Goal: Task Accomplishment & Management: Complete application form

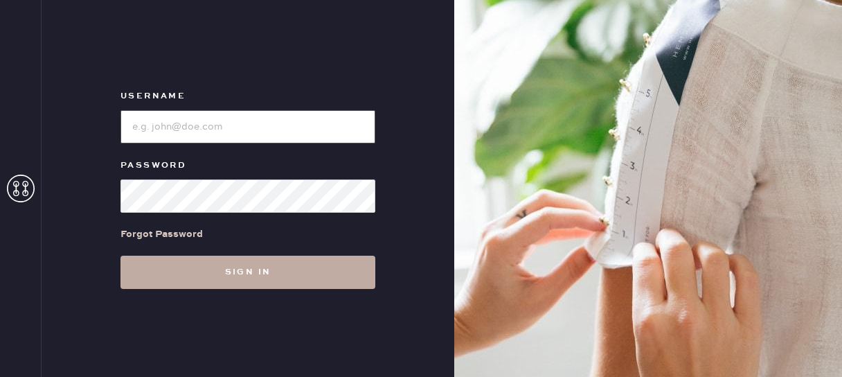
type input "reformationfillmore"
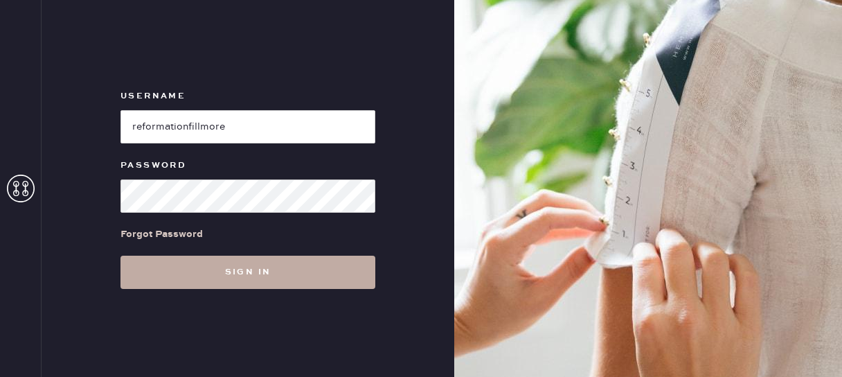
click at [264, 280] on button "Sign in" at bounding box center [247, 271] width 255 height 33
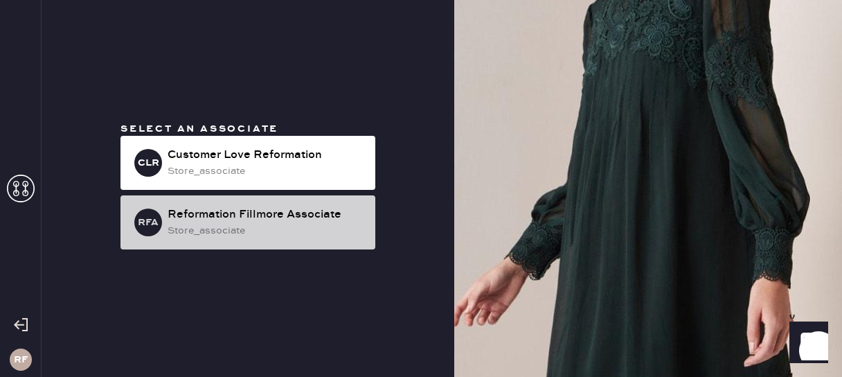
click at [226, 215] on div "Reformation Fillmore Associate" at bounding box center [266, 214] width 197 height 17
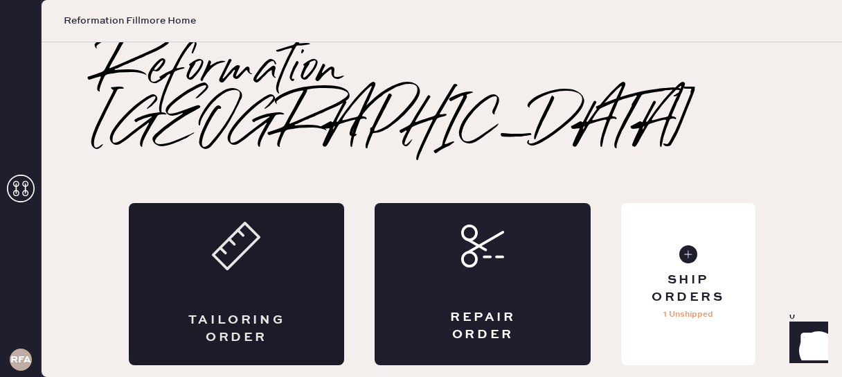
click at [208, 250] on div "Tailoring Order" at bounding box center [237, 284] width 216 height 162
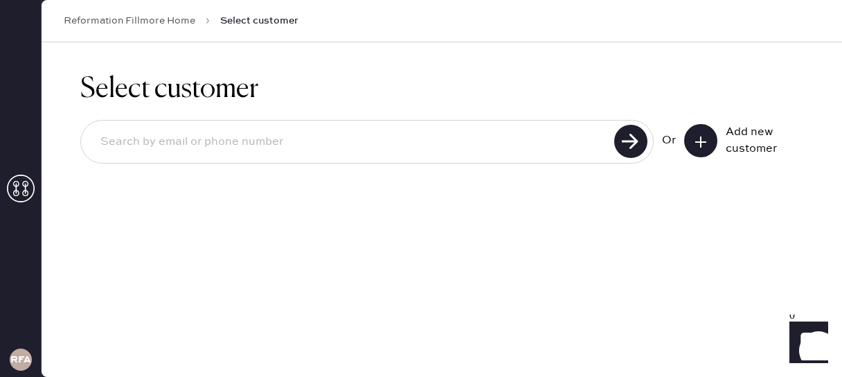
click at [408, 152] on input at bounding box center [349, 142] width 521 height 32
click at [745, 125] on div "Add new customer" at bounding box center [760, 140] width 69 height 33
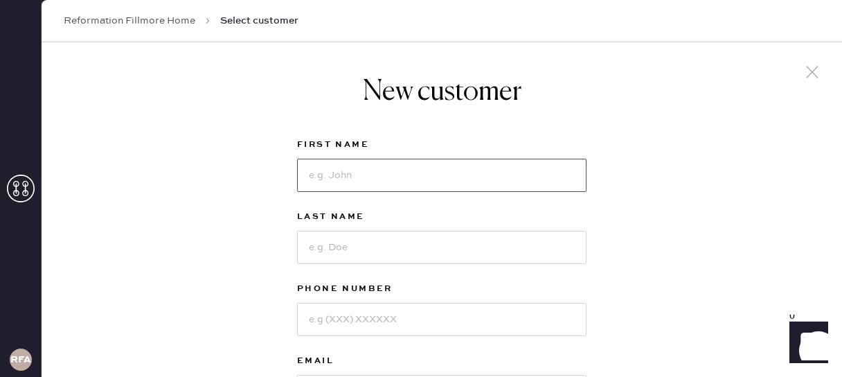
click at [327, 169] on input at bounding box center [441, 175] width 289 height 33
type input "[PERSON_NAME]"
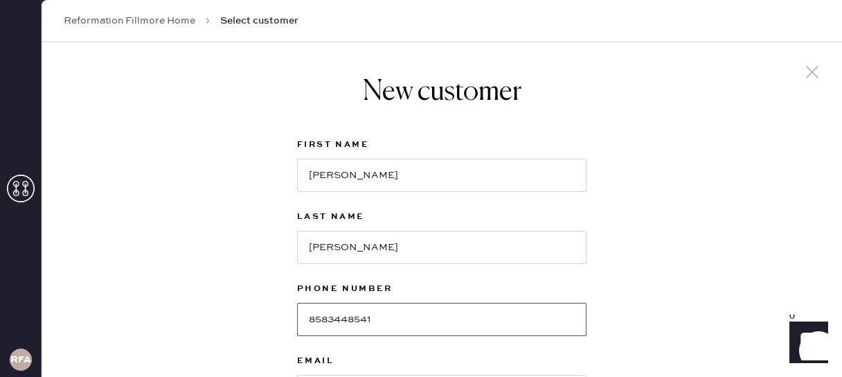
type input "8583448541"
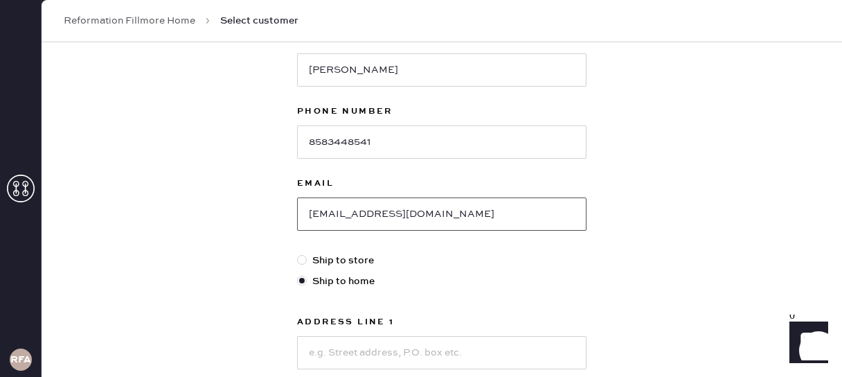
scroll to position [191, 0]
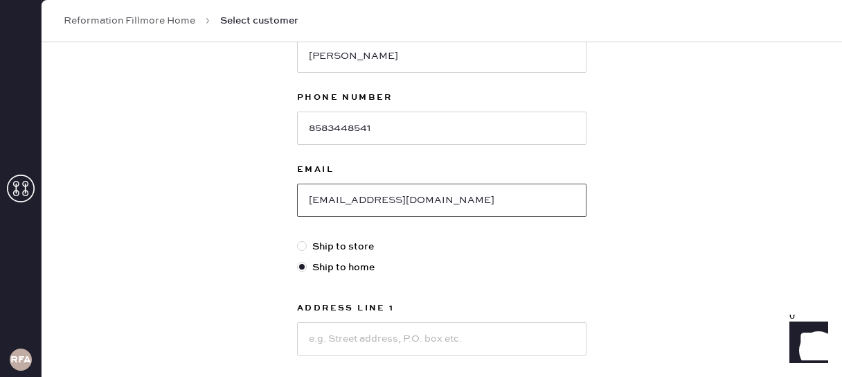
type input "[EMAIL_ADDRESS][DOMAIN_NAME]"
click at [300, 251] on div at bounding box center [304, 246] width 15 height 15
click at [298, 240] on input "Ship to store" at bounding box center [297, 239] width 1 height 1
radio input "true"
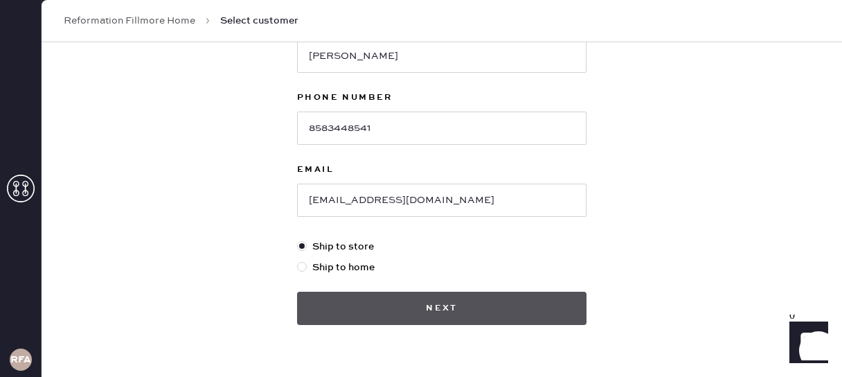
click at [424, 310] on button "Next" at bounding box center [441, 307] width 289 height 33
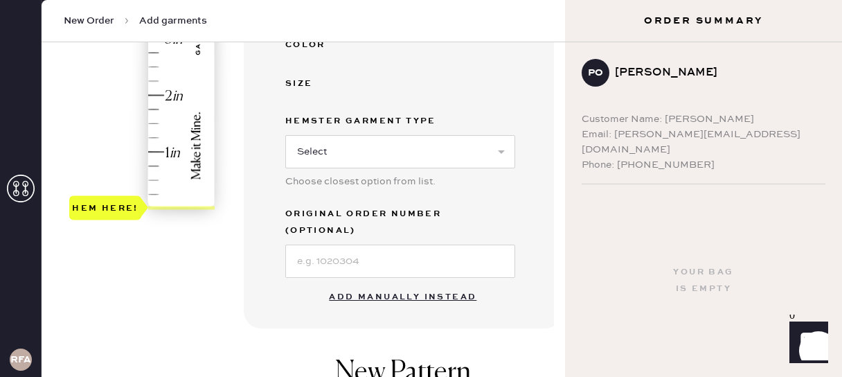
scroll to position [400, 0]
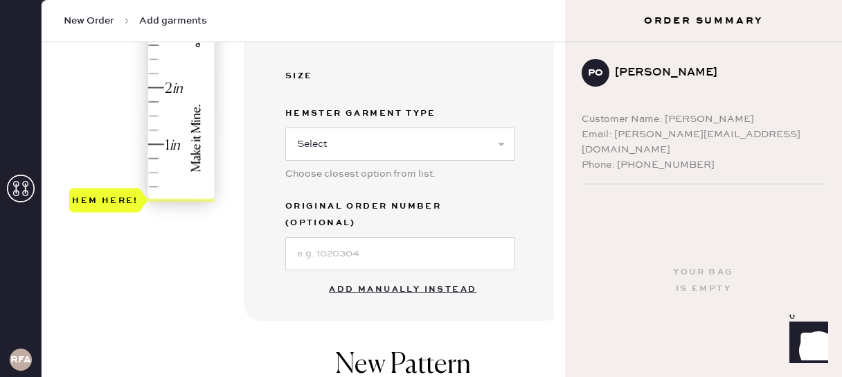
click at [403, 276] on button "Add manually instead" at bounding box center [403, 290] width 164 height 28
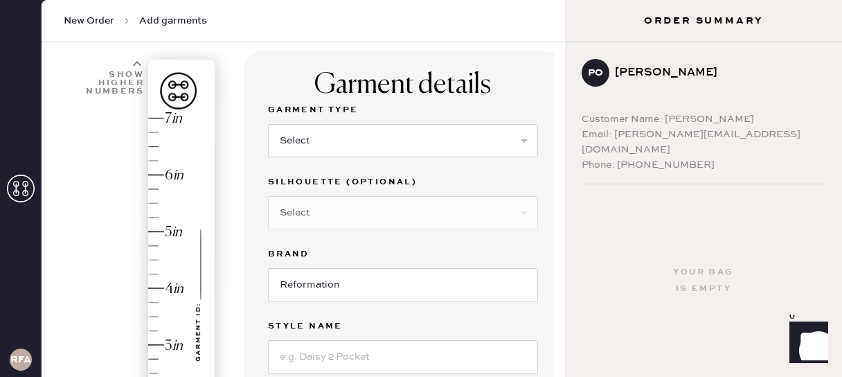
scroll to position [24, 0]
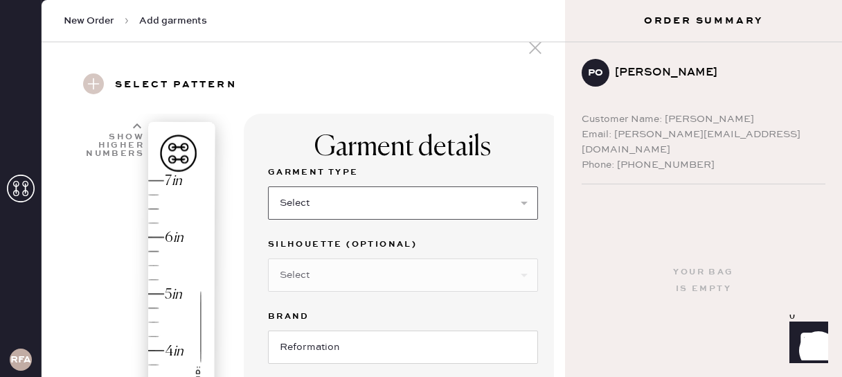
click at [392, 201] on select "Select Basic Skirt Jeans Leggings Pants Shorts Basic Sleeved Dress Basic Sleeve…" at bounding box center [403, 202] width 270 height 33
select select "4"
click at [268, 186] on select "Select Basic Skirt Jeans Leggings Pants Shorts Basic Sleeved Dress Basic Sleeve…" at bounding box center [403, 202] width 270 height 33
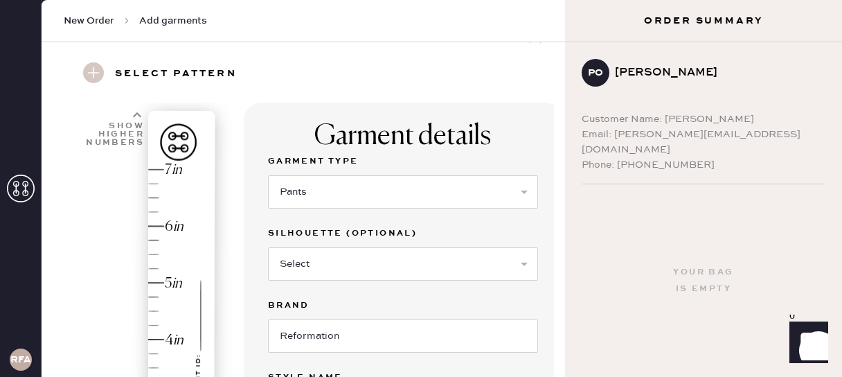
click at [372, 281] on div "Silhouette (optional) Select Joggers Shorts Cropped Flare Boot Cut Straight Ski…" at bounding box center [403, 261] width 270 height 72
click at [372, 273] on select "Select Joggers Shorts Cropped Flare Boot Cut Straight Skinny Other" at bounding box center [403, 263] width 270 height 33
select select "11"
click at [268, 247] on select "Select Joggers Shorts Cropped Flare Boot Cut Straight Skinny Other" at bounding box center [403, 263] width 270 height 33
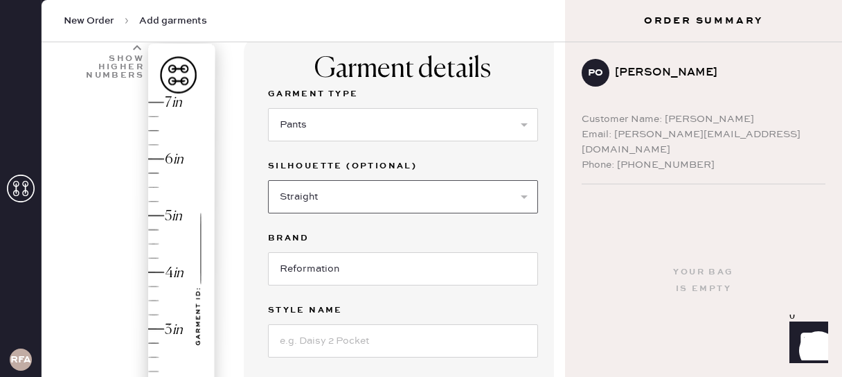
scroll to position [136, 0]
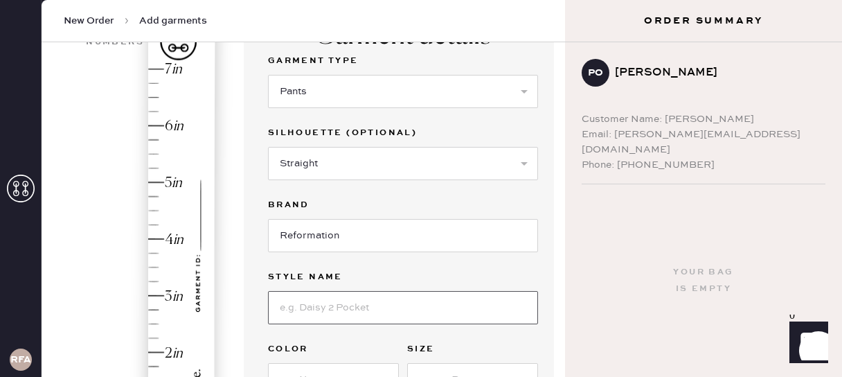
click at [346, 312] on input at bounding box center [403, 307] width 270 height 33
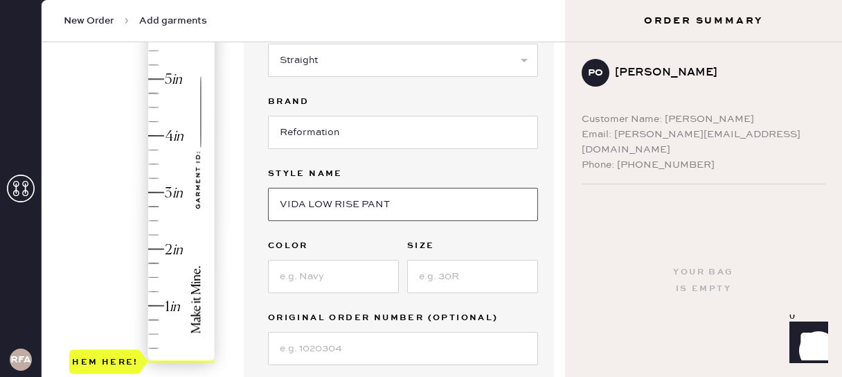
scroll to position [240, 0]
type input "VIDA LOW RISE PANT"
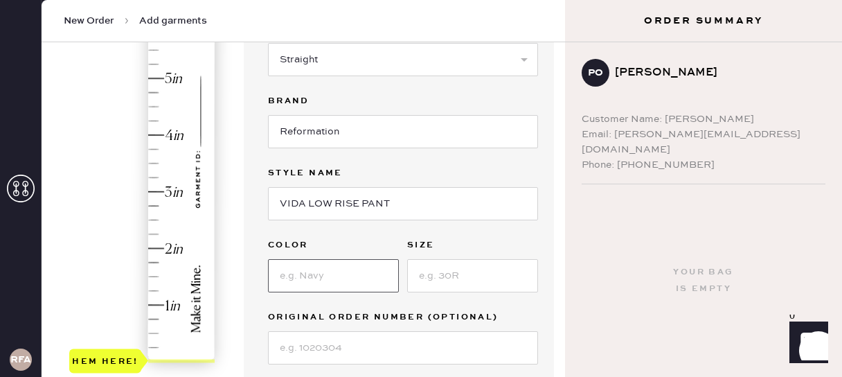
click at [314, 276] on input at bounding box center [333, 275] width 131 height 33
type input "DUNE STRIPE"
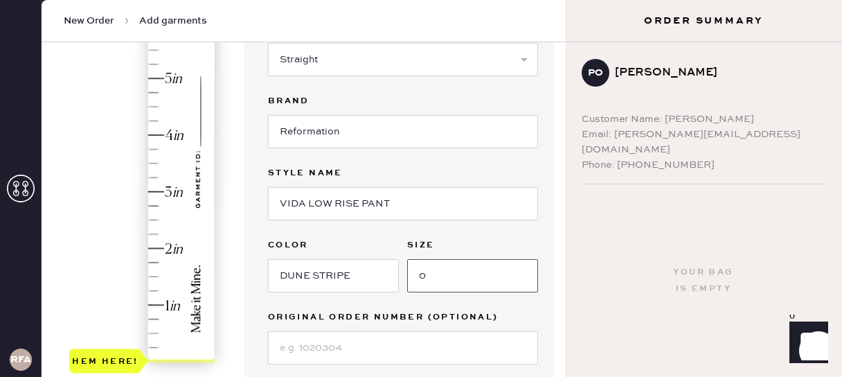
type input "0"
click at [246, 305] on div "Garment details Garment Type Select Basic Skirt Jeans Leggings Pants Shorts Bas…" at bounding box center [403, 156] width 318 height 517
type input "1.5"
click at [155, 276] on div "Hem here!" at bounding box center [142, 163] width 147 height 409
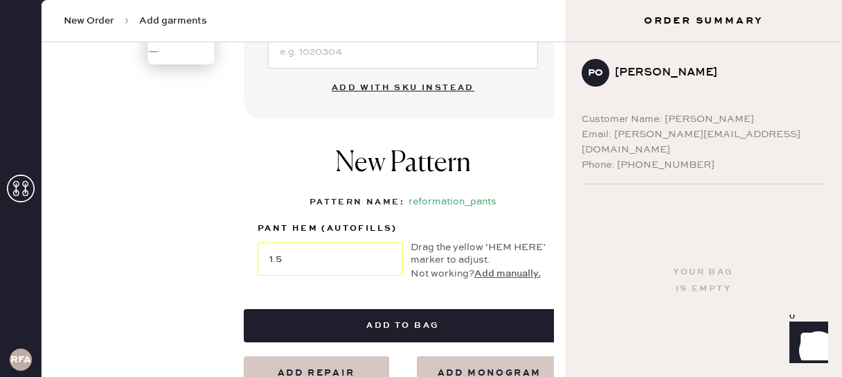
scroll to position [537, 0]
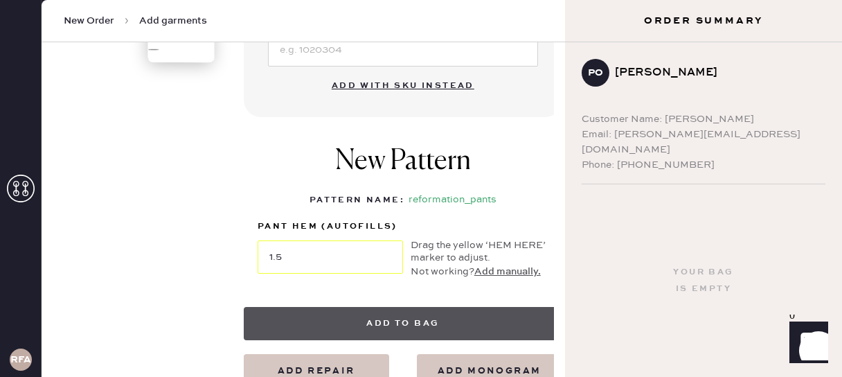
click at [363, 323] on button "Add to bag" at bounding box center [403, 323] width 318 height 33
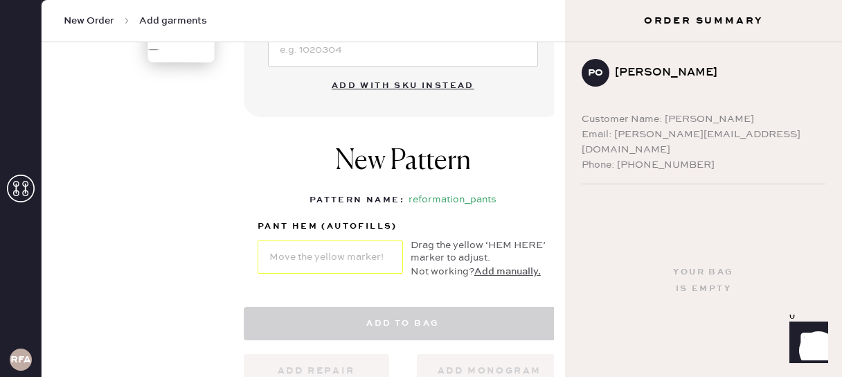
select select "4"
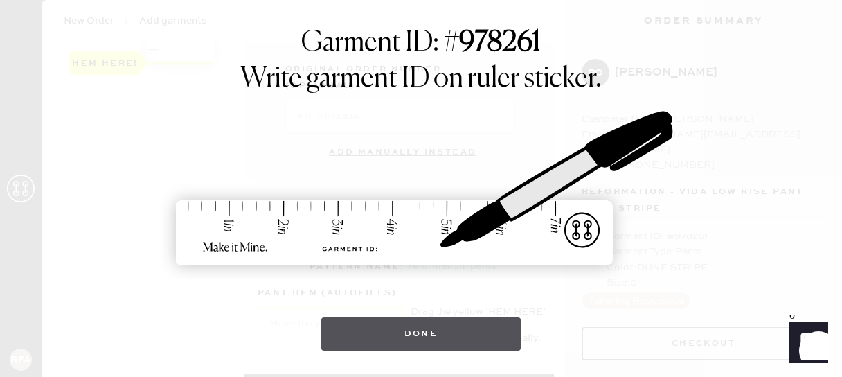
click at [432, 332] on button "Done" at bounding box center [421, 333] width 200 height 33
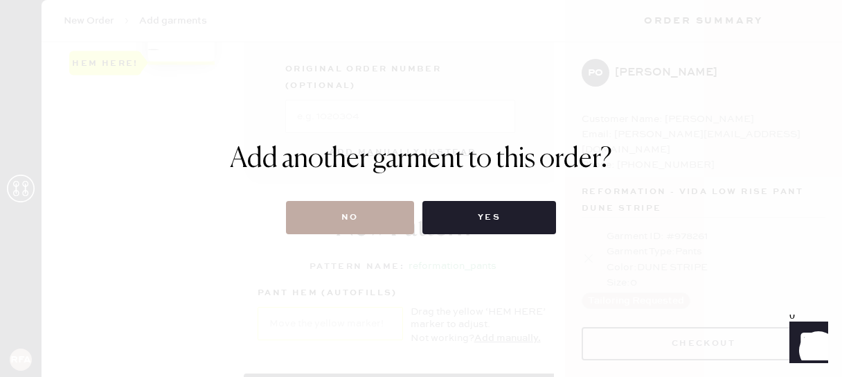
click at [375, 219] on button "No" at bounding box center [350, 217] width 128 height 33
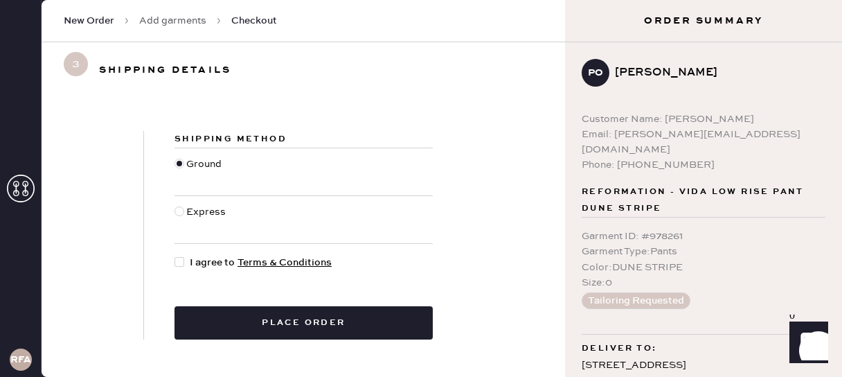
click at [175, 207] on div at bounding box center [179, 211] width 10 height 10
click at [175, 205] on input "Express" at bounding box center [174, 204] width 1 height 1
radio input "true"
click at [176, 263] on div at bounding box center [179, 262] width 10 height 10
click at [175, 255] on input "I agree to Terms & Conditions" at bounding box center [174, 255] width 1 height 1
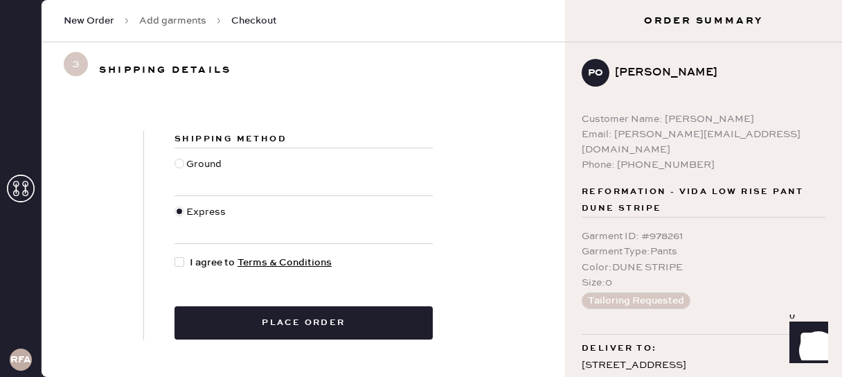
checkbox input "true"
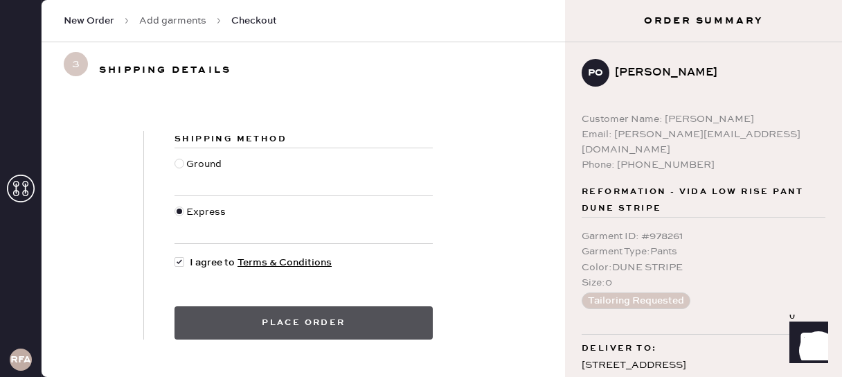
click at [244, 331] on button "Place order" at bounding box center [303, 322] width 258 height 33
